Goal: Participate in discussion: Engage in conversation with other users on a specific topic

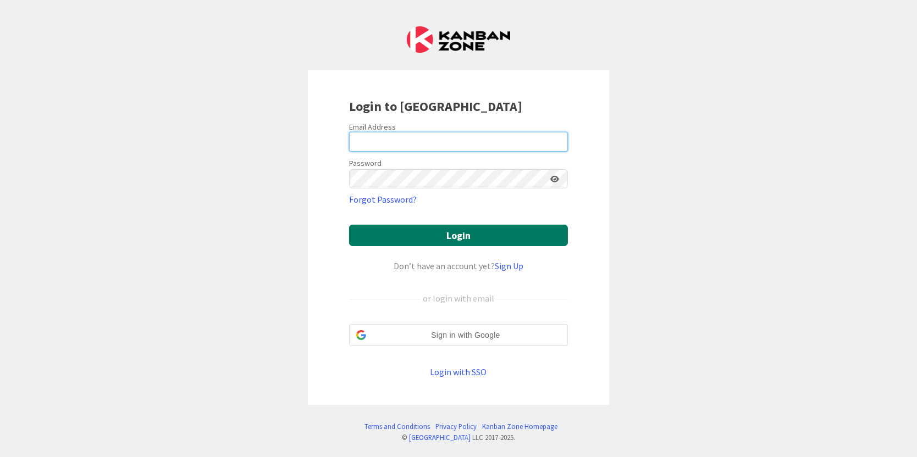
type input "[PERSON_NAME][EMAIL_ADDRESS][PERSON_NAME][DOMAIN_NAME]"
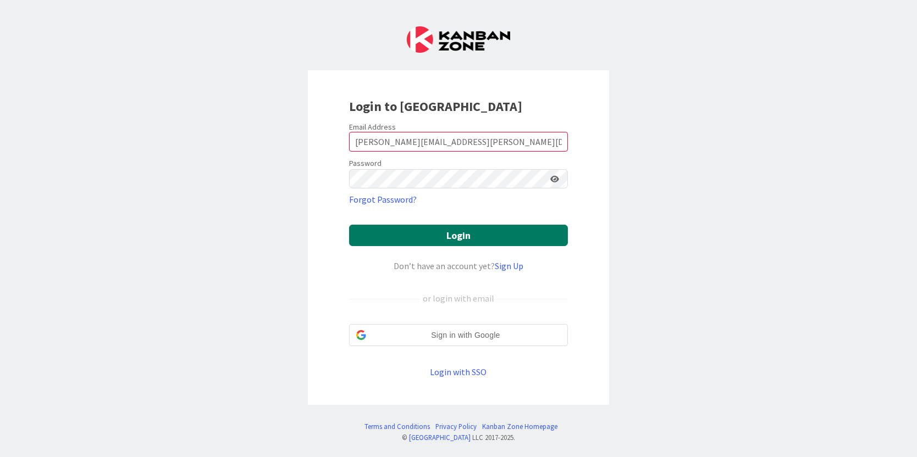
click at [424, 246] on button "Login" at bounding box center [458, 235] width 219 height 21
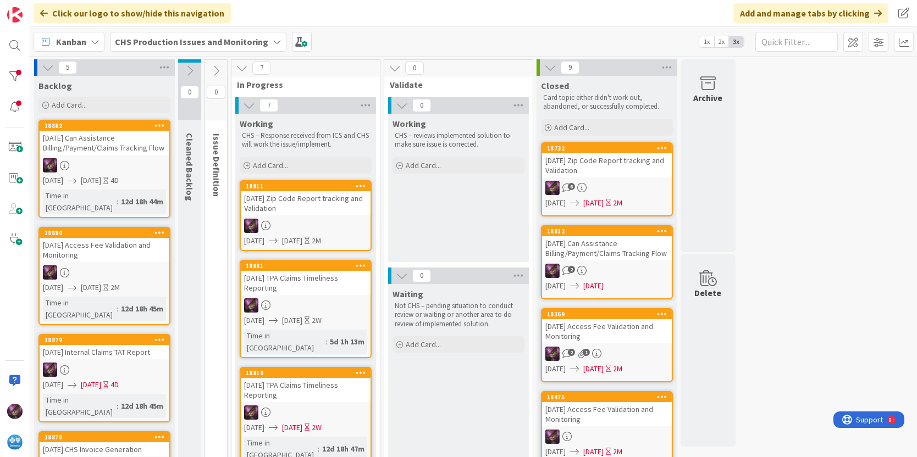
click at [288, 200] on div "[DATE] Zip Code Report tracking and Validation" at bounding box center [306, 203] width 130 height 24
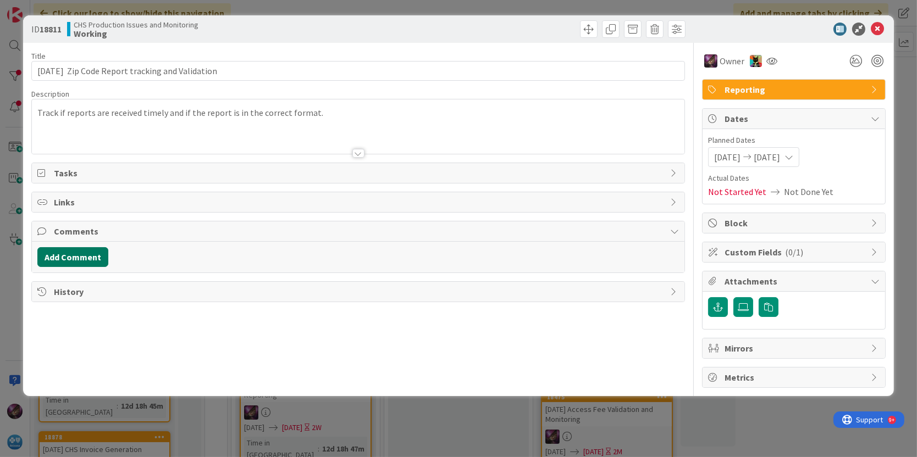
click at [60, 256] on button "Add Comment" at bounding box center [72, 257] width 71 height 20
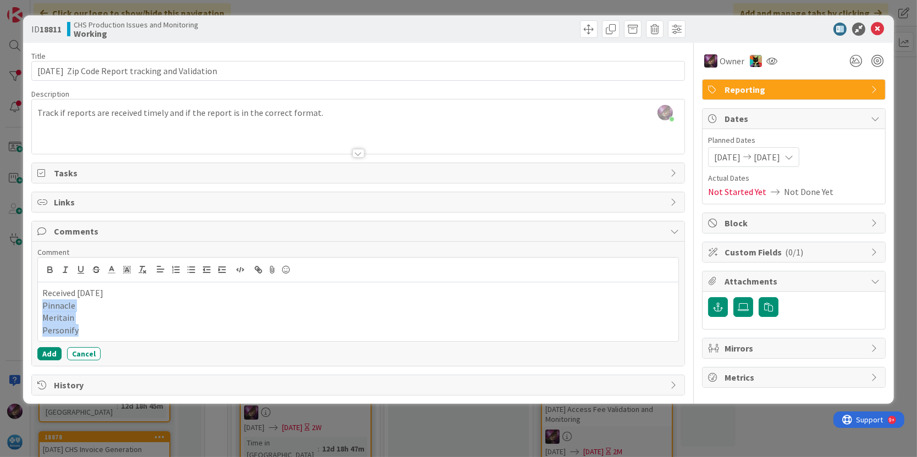
drag, startPoint x: 82, startPoint y: 331, endPoint x: 44, endPoint y: 307, distance: 45.0
click at [44, 307] on div "Received [DATE] Pinnacle Meritain Personify" at bounding box center [358, 311] width 641 height 59
click at [189, 270] on icon "button" at bounding box center [191, 270] width 10 height 10
click at [120, 330] on li "Personify" at bounding box center [365, 330] width 619 height 13
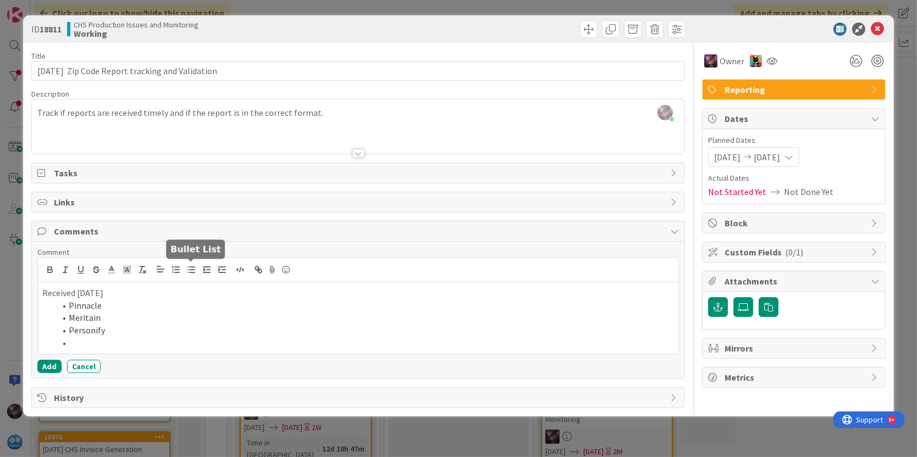
click at [184, 269] on button "button" at bounding box center [191, 269] width 15 height 13
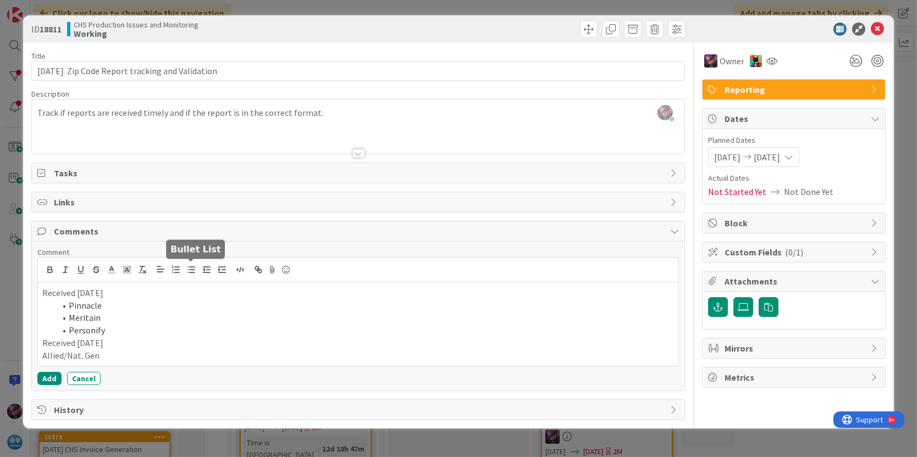
click at [189, 267] on icon "button" at bounding box center [191, 270] width 10 height 10
click at [52, 380] on button "Add" at bounding box center [49, 378] width 24 height 13
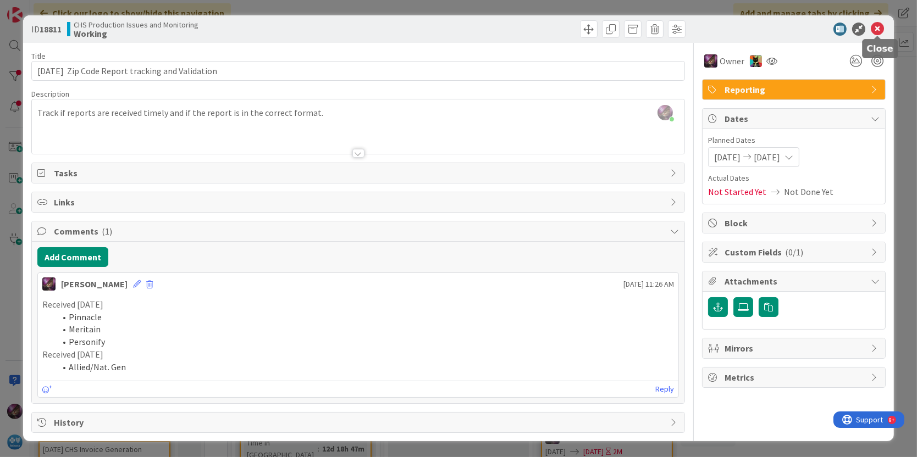
click at [878, 27] on icon at bounding box center [877, 29] width 13 height 13
